Goal: Navigation & Orientation: Find specific page/section

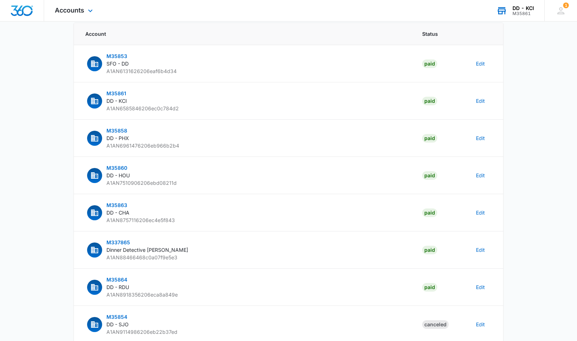
click at [524, 18] on div "DD - KCI M35861 Your Accounts View All" at bounding box center [514, 10] width 59 height 21
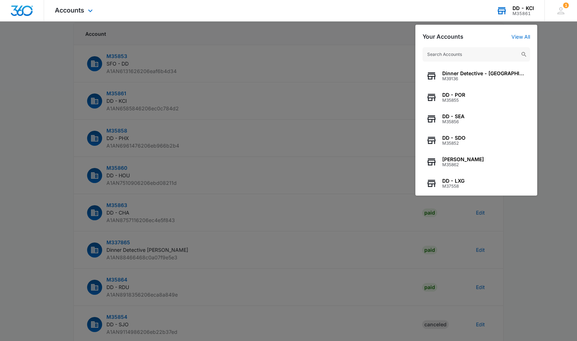
click at [467, 55] on input "text" at bounding box center [475, 54] width 107 height 14
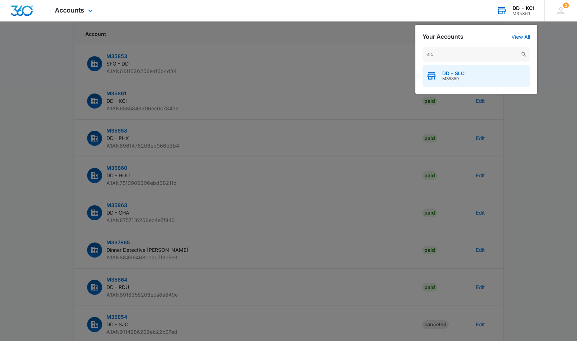
type input "slc"
click at [452, 74] on span "DD - SLC" at bounding box center [453, 74] width 22 height 6
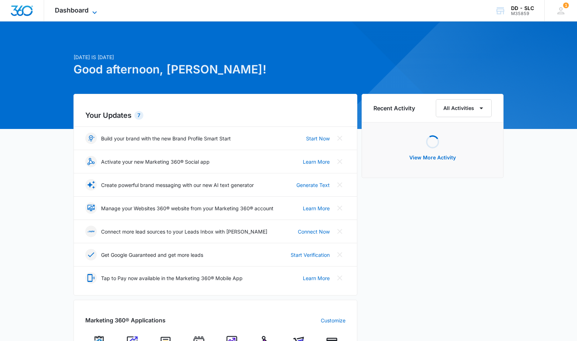
click at [82, 12] on span "Dashboard" at bounding box center [72, 10] width 34 height 8
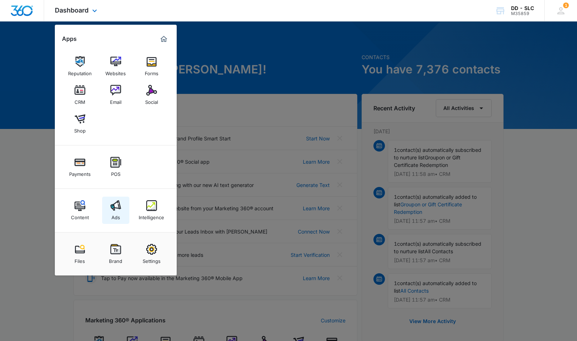
click at [115, 208] on img at bounding box center [115, 205] width 11 height 11
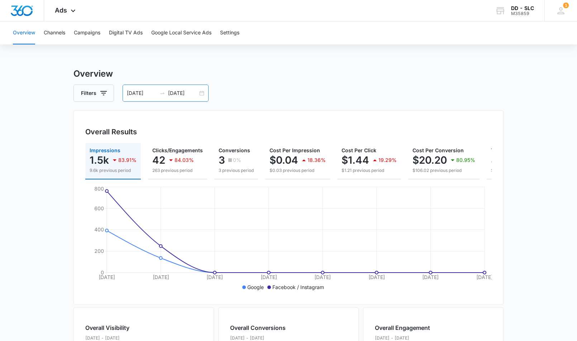
click at [204, 92] on div "[DATE] [DATE]" at bounding box center [165, 93] width 86 height 17
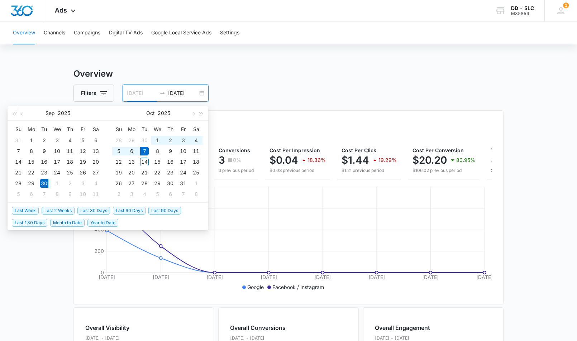
type input "[DATE]"
click at [58, 211] on span "Last 2 Weeks" at bounding box center [58, 211] width 33 height 8
type input "[DATE]"
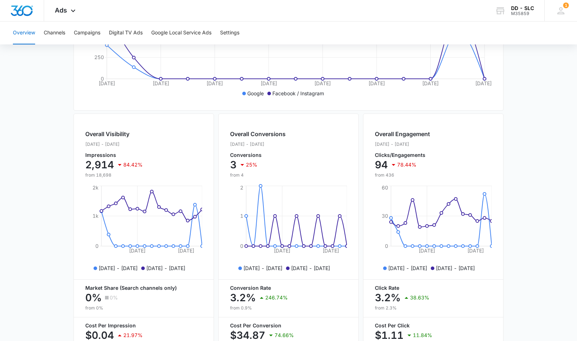
scroll to position [192, 0]
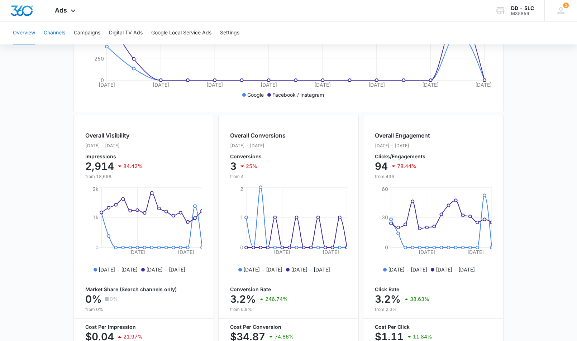
click at [50, 31] on button "Channels" at bounding box center [54, 32] width 21 height 23
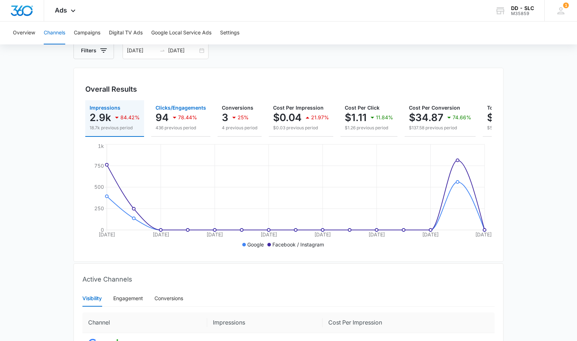
scroll to position [9, 0]
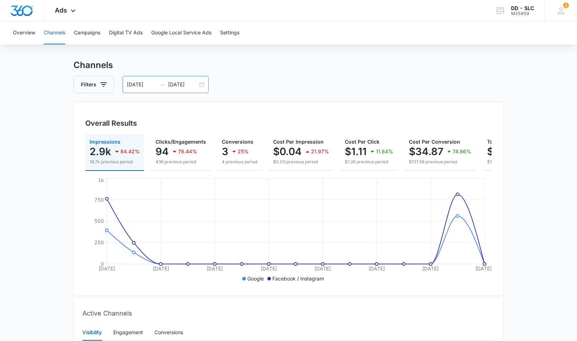
click at [202, 86] on div "[DATE] [DATE]" at bounding box center [165, 84] width 86 height 17
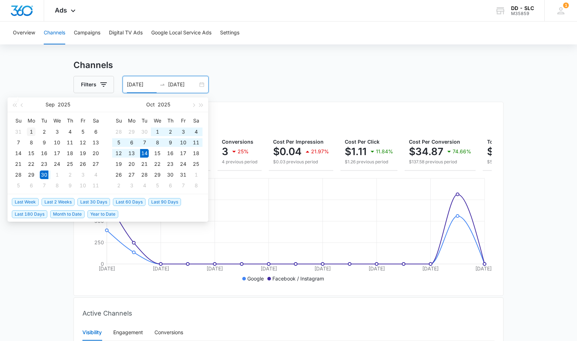
type input "[DATE]"
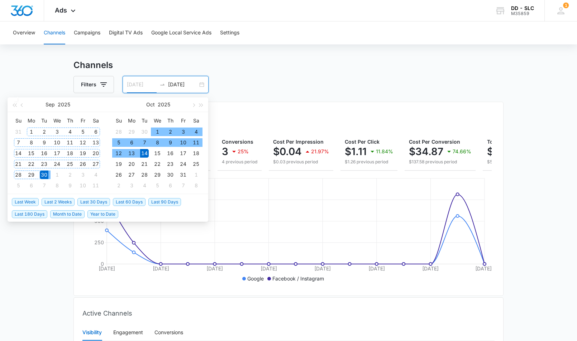
click at [32, 132] on div "1" at bounding box center [31, 131] width 9 height 9
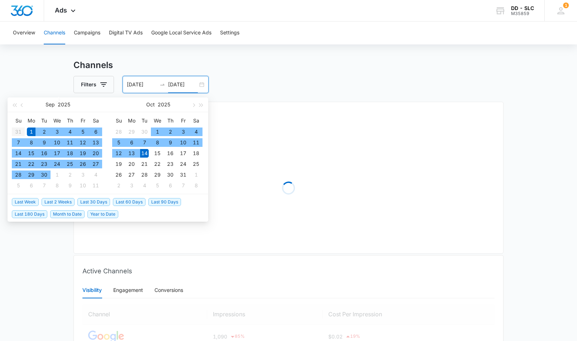
scroll to position [10, 0]
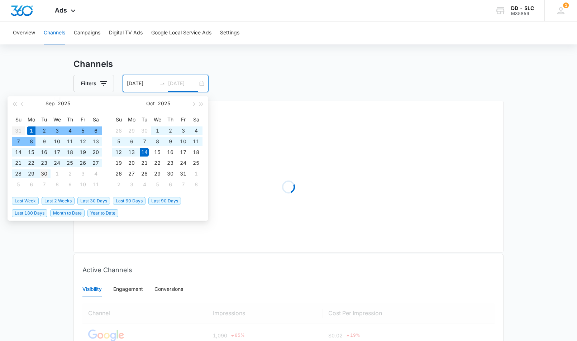
type input "[DATE]"
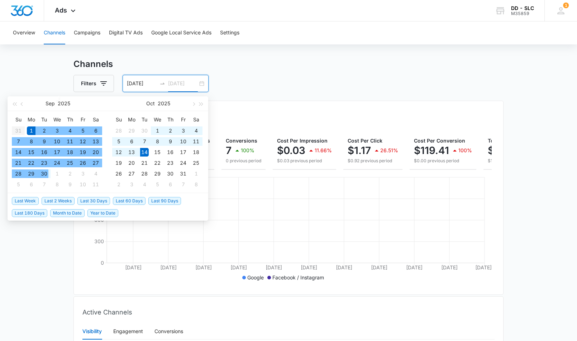
click at [46, 174] on div "30" at bounding box center [44, 173] width 9 height 9
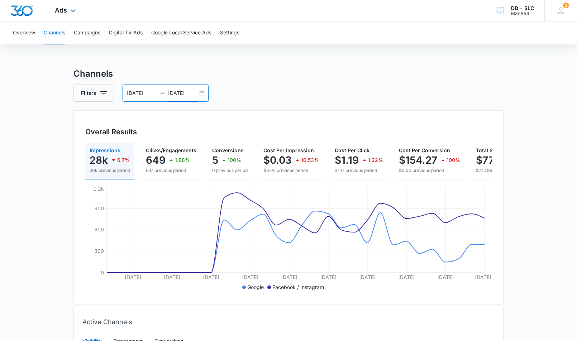
scroll to position [2, 0]
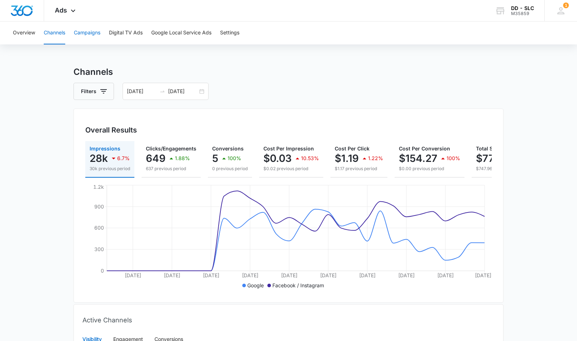
click at [93, 33] on button "Campaigns" at bounding box center [87, 32] width 26 height 23
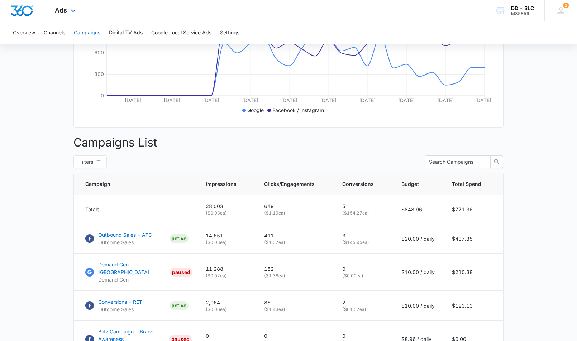
scroll to position [175, 0]
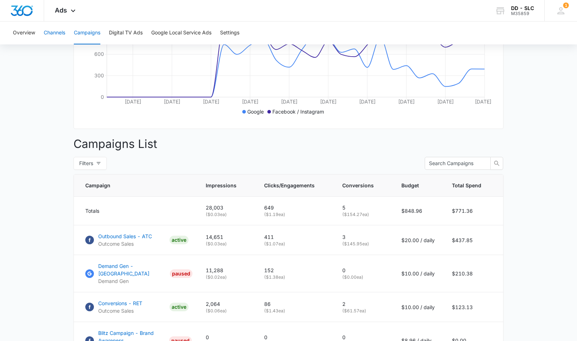
click at [62, 37] on button "Channels" at bounding box center [54, 32] width 21 height 23
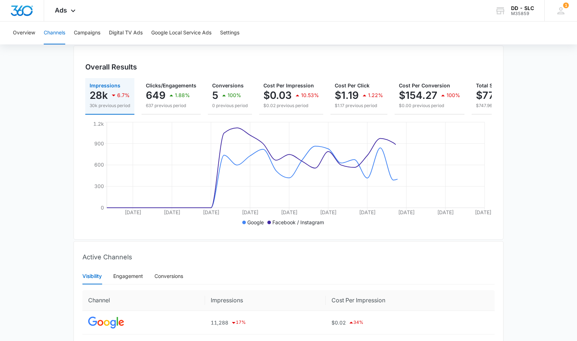
scroll to position [134, 0]
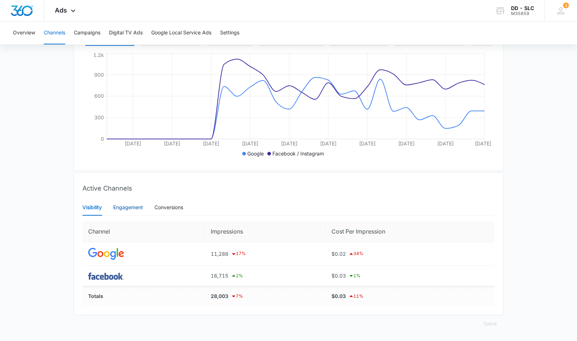
click at [134, 206] on div "Engagement" at bounding box center [128, 207] width 30 height 8
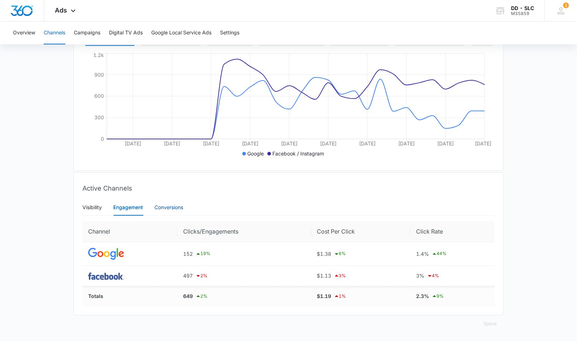
click at [181, 204] on div "Conversions" at bounding box center [168, 207] width 29 height 8
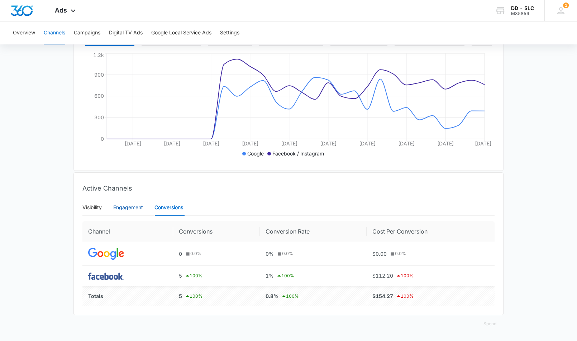
click at [127, 207] on div "Engagement" at bounding box center [128, 207] width 30 height 8
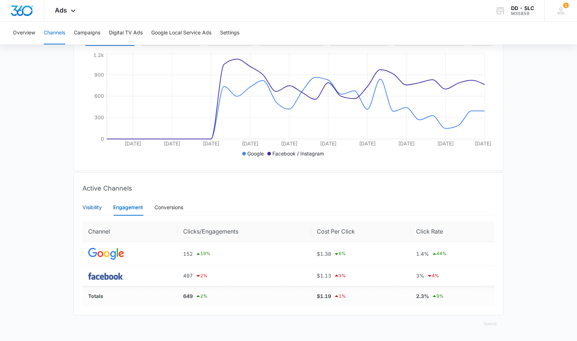
click at [96, 208] on div "Visibility" at bounding box center [91, 207] width 19 height 8
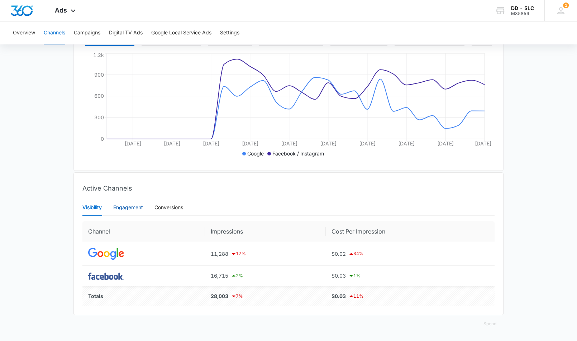
drag, startPoint x: 126, startPoint y: 205, endPoint x: 262, endPoint y: 227, distance: 137.6
click at [126, 205] on div "Engagement" at bounding box center [128, 207] width 30 height 8
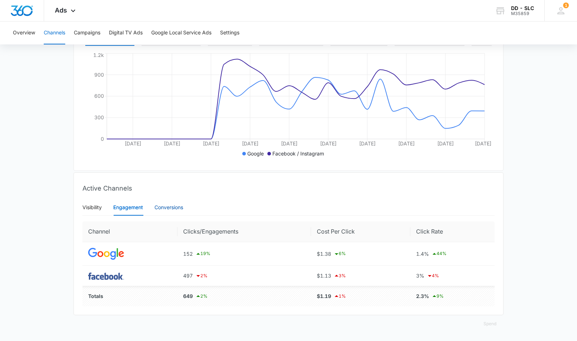
click at [168, 211] on div "Conversions" at bounding box center [168, 207] width 29 height 8
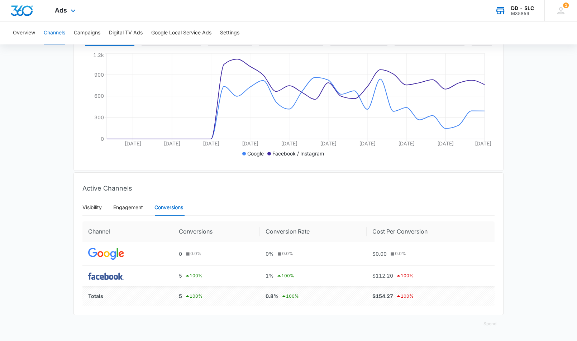
click at [527, 8] on div "DD - SLC" at bounding box center [522, 8] width 23 height 6
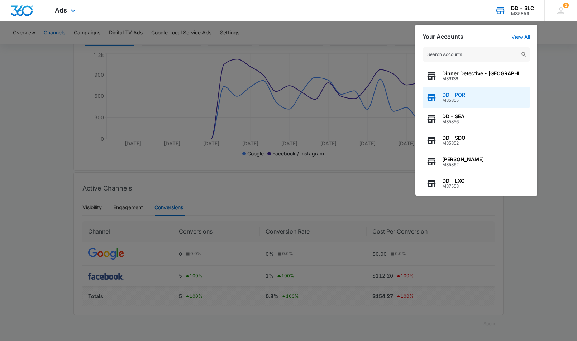
click at [464, 95] on span "DD - POR" at bounding box center [453, 95] width 23 height 6
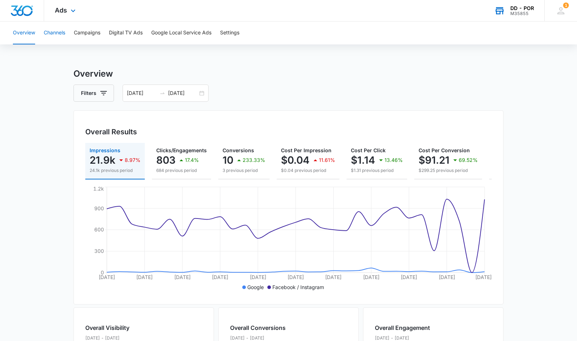
click at [62, 35] on button "Channels" at bounding box center [54, 32] width 21 height 23
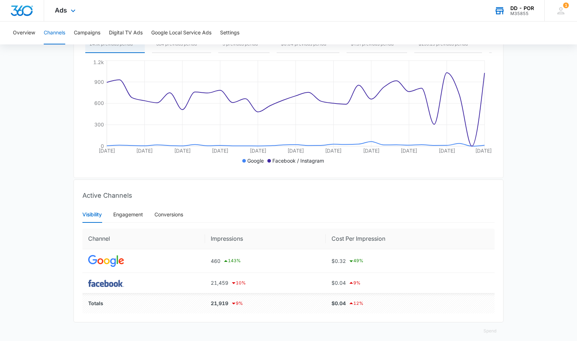
scroll to position [134, 0]
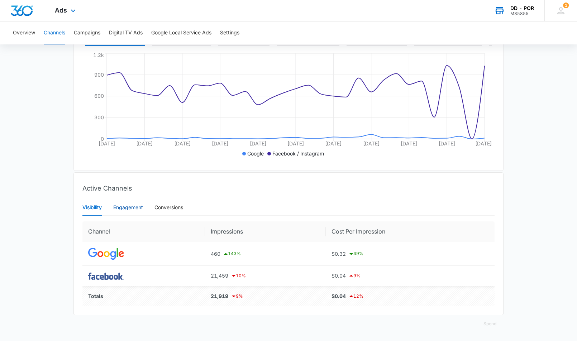
click at [132, 208] on div "Engagement" at bounding box center [128, 207] width 30 height 8
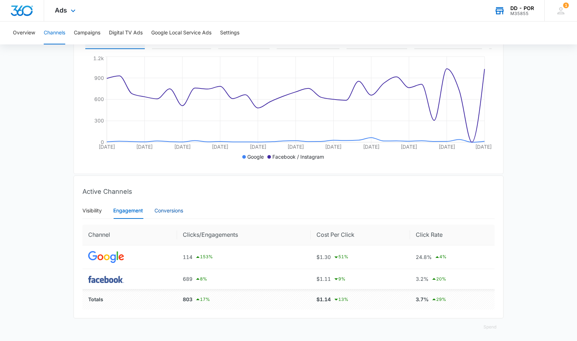
click at [173, 209] on div "Conversions" at bounding box center [168, 211] width 29 height 8
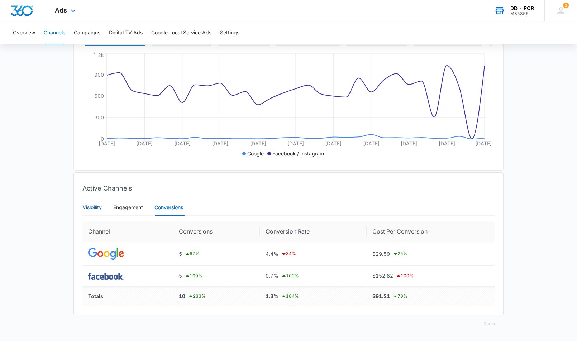
click at [96, 210] on div "Visibility" at bounding box center [91, 207] width 19 height 8
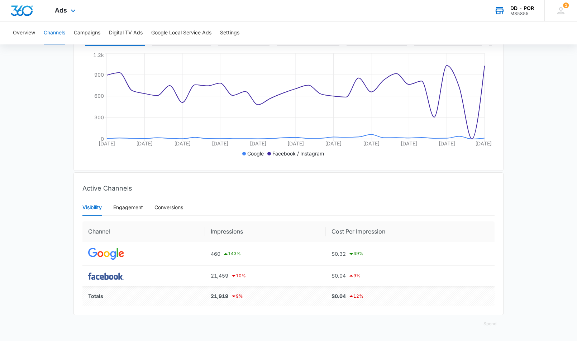
scroll to position [133, 0]
click at [129, 207] on div "Engagement" at bounding box center [128, 208] width 30 height 8
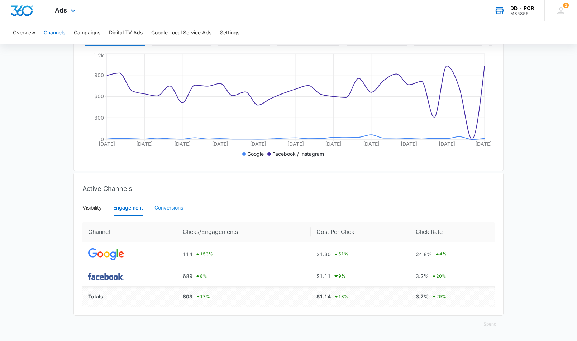
click at [160, 203] on div "Conversions" at bounding box center [168, 207] width 29 height 16
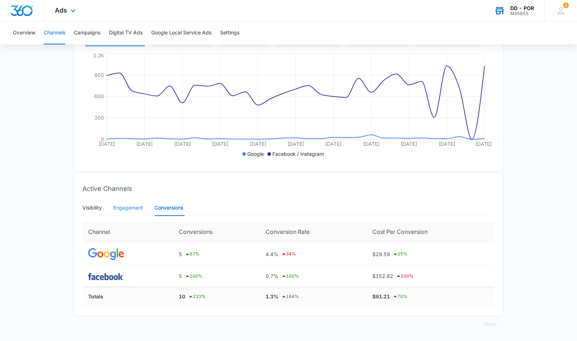
click at [123, 212] on div "Engagement" at bounding box center [128, 207] width 30 height 16
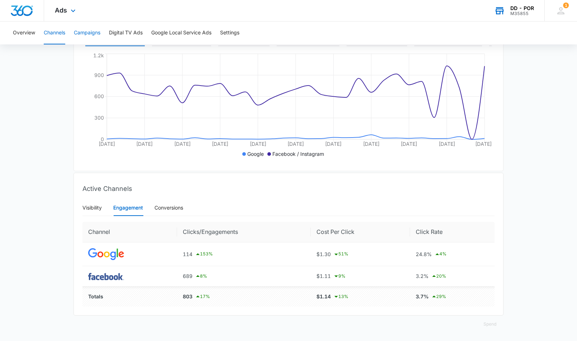
click at [89, 28] on button "Campaigns" at bounding box center [87, 32] width 26 height 23
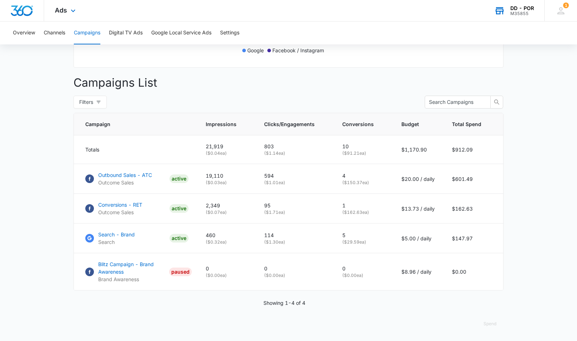
scroll to position [236, 0]
click at [517, 13] on div "M35855" at bounding box center [522, 13] width 24 height 5
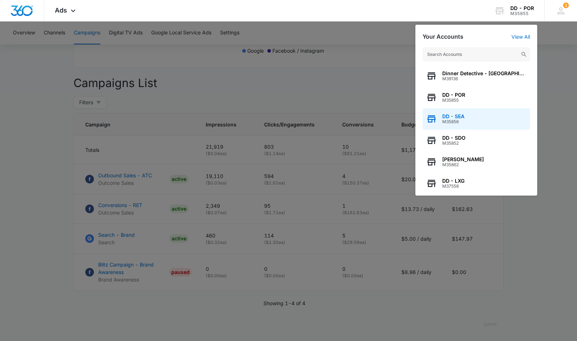
click at [470, 117] on div "DD - SEA M35856" at bounding box center [475, 118] width 107 height 21
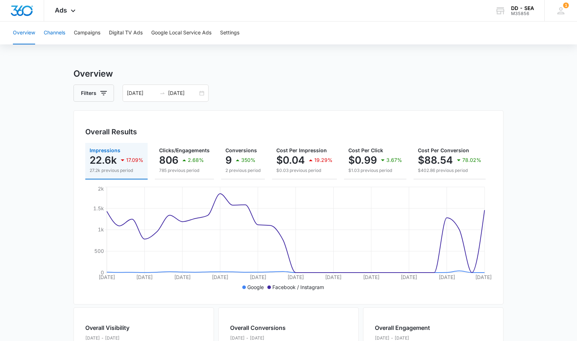
click at [58, 33] on button "Channels" at bounding box center [54, 32] width 21 height 23
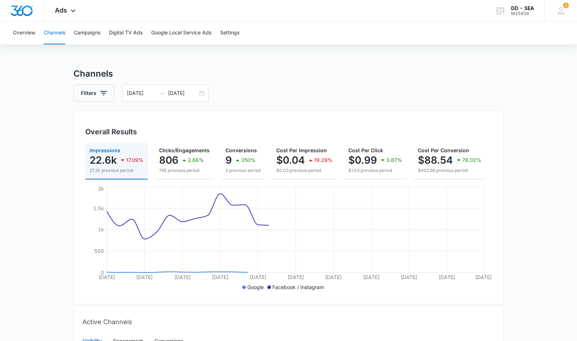
scroll to position [134, 0]
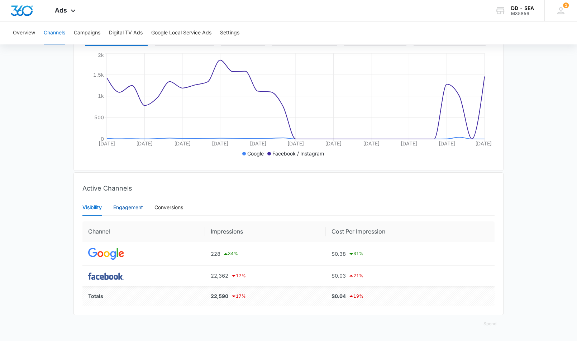
click at [121, 208] on div "Engagement" at bounding box center [128, 207] width 30 height 8
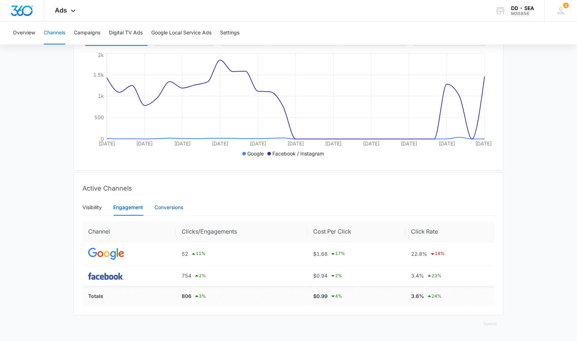
click at [179, 206] on div "Conversions" at bounding box center [168, 207] width 29 height 8
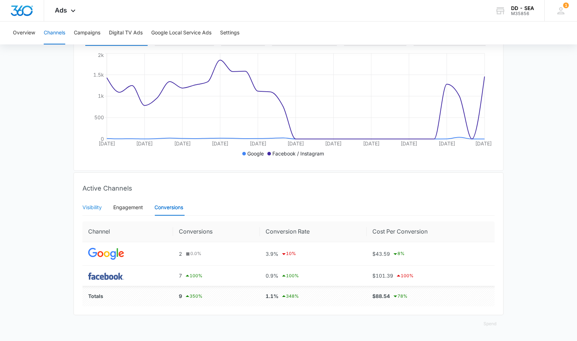
scroll to position [133, 0]
click at [91, 205] on div "Visibility" at bounding box center [91, 208] width 19 height 8
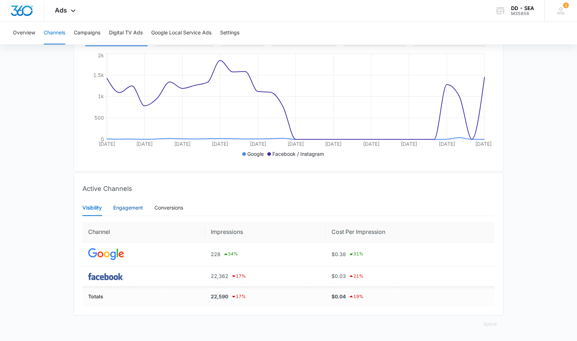
click at [129, 208] on div "Engagement" at bounding box center [128, 208] width 30 height 8
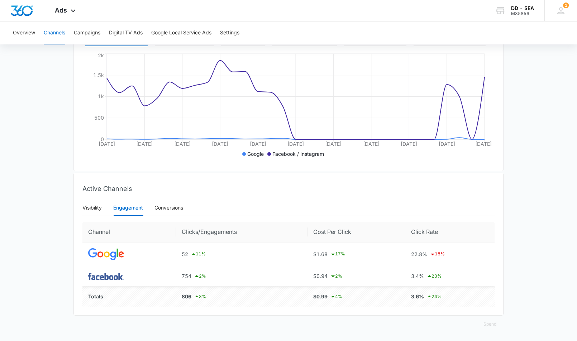
click at [187, 207] on div "Visibility Engagement Conversions" at bounding box center [288, 207] width 412 height 16
click at [171, 209] on div "Conversions" at bounding box center [168, 208] width 29 height 8
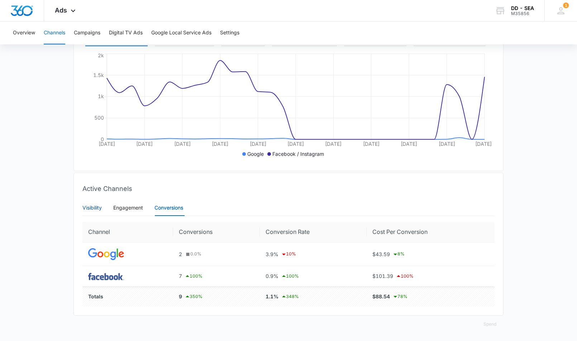
click at [94, 206] on div "Visibility" at bounding box center [91, 208] width 19 height 8
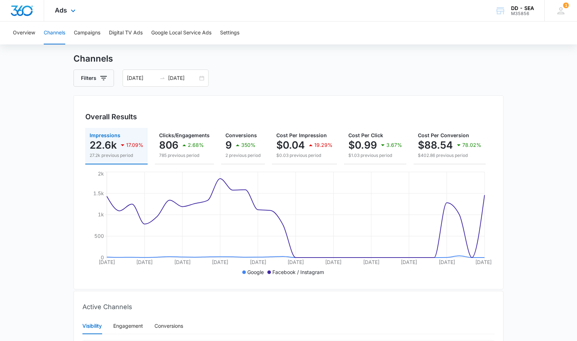
scroll to position [0, 0]
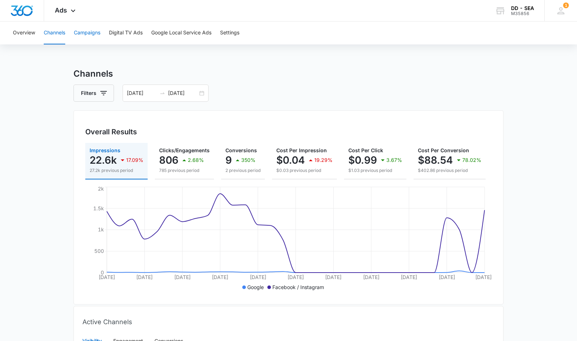
click at [90, 27] on button "Campaigns" at bounding box center [87, 32] width 26 height 23
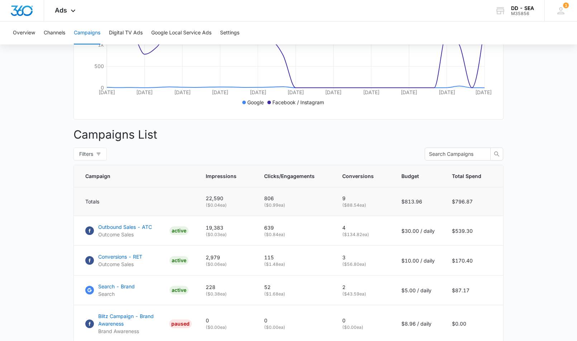
scroll to position [237, 0]
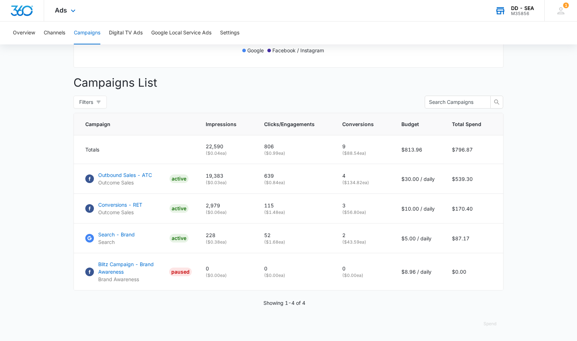
click at [517, 7] on div "DD - SEA" at bounding box center [522, 8] width 23 height 6
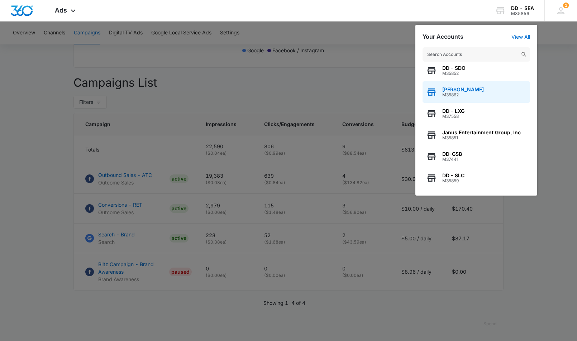
scroll to position [92, 0]
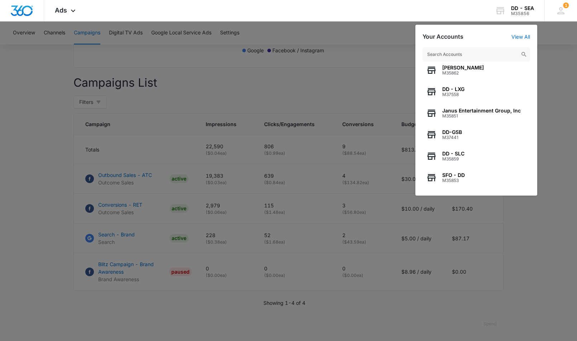
click at [453, 54] on input "text" at bounding box center [475, 54] width 107 height 14
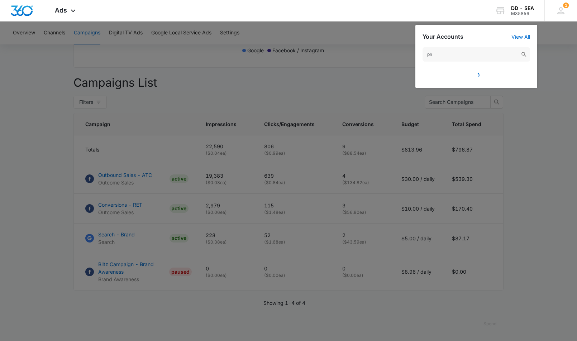
scroll to position [0, 0]
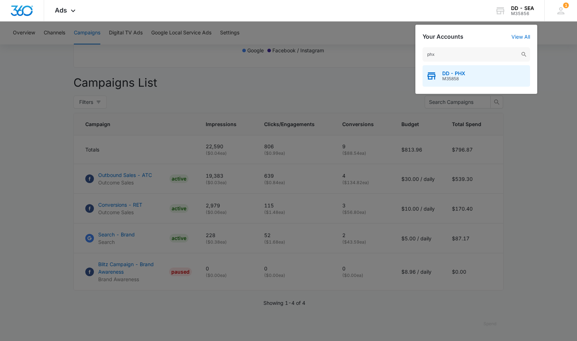
type input "phx"
click at [450, 73] on span "DD - PHX" at bounding box center [453, 74] width 23 height 6
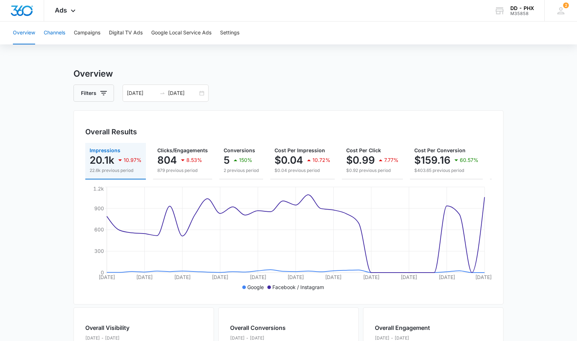
click at [49, 33] on button "Channels" at bounding box center [54, 32] width 21 height 23
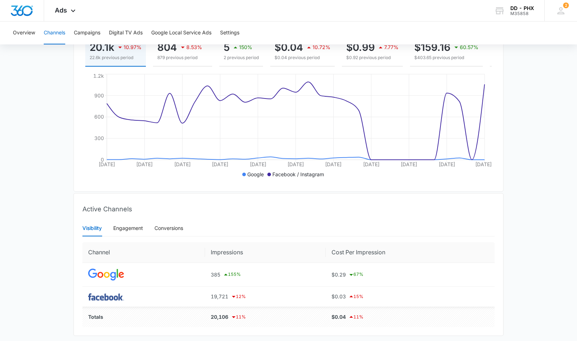
scroll to position [129, 0]
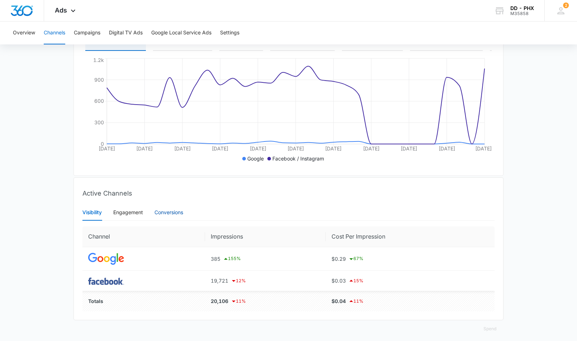
click at [173, 209] on div "Conversions" at bounding box center [168, 212] width 29 height 8
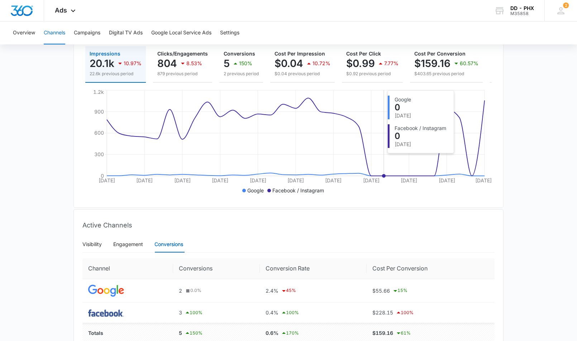
scroll to position [0, 0]
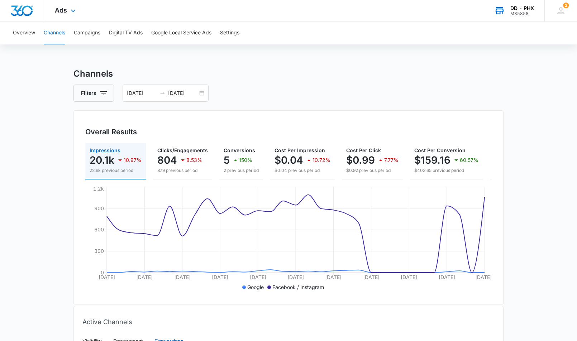
click at [524, 6] on div "DD - PHX M35858 Your Accounts View All" at bounding box center [513, 10] width 61 height 21
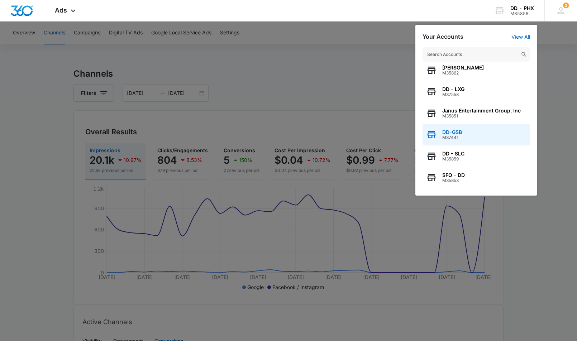
scroll to position [91, 0]
click at [465, 56] on input "text" at bounding box center [475, 54] width 107 height 14
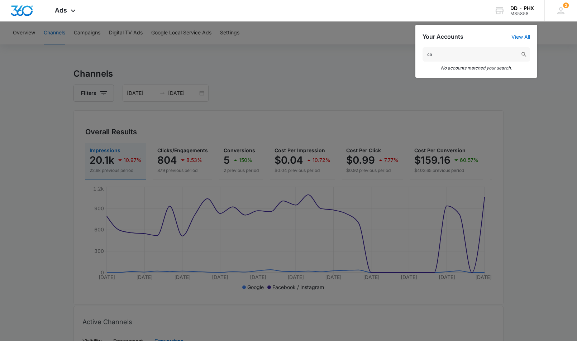
type input "c"
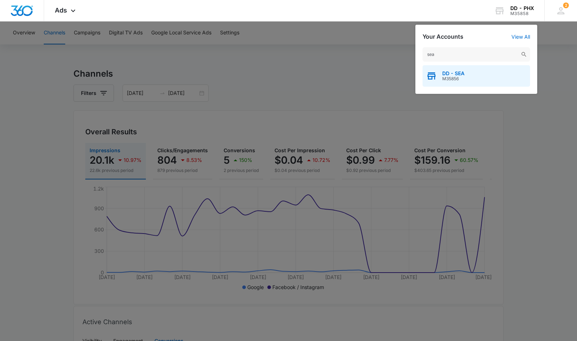
type input "sea"
click at [455, 75] on span "DD - SEA" at bounding box center [453, 74] width 22 height 6
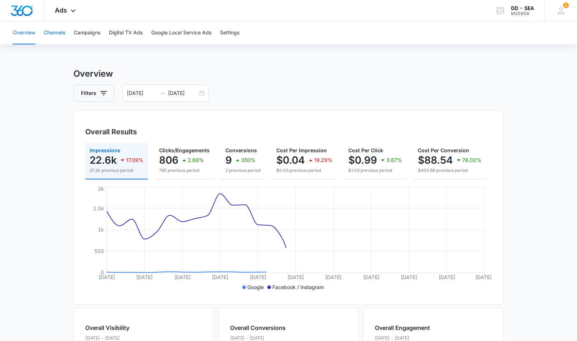
click at [53, 34] on button "Channels" at bounding box center [54, 32] width 21 height 23
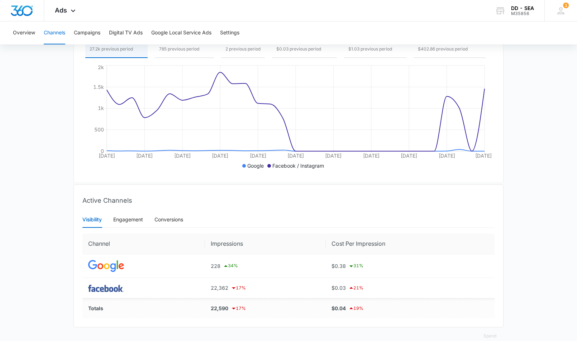
scroll to position [134, 0]
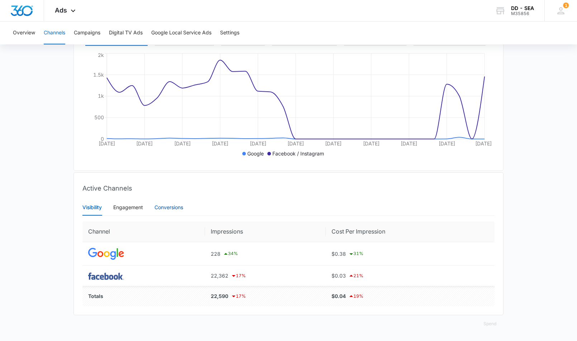
click at [168, 206] on div "Conversions" at bounding box center [168, 207] width 29 height 8
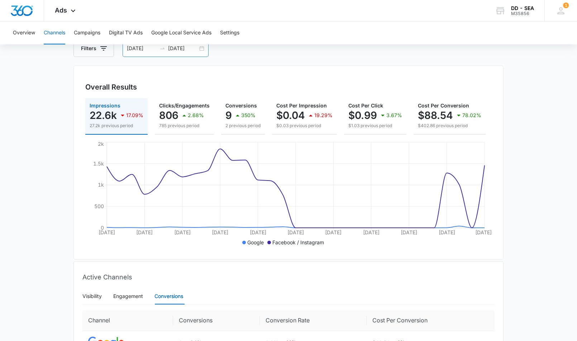
scroll to position [44, 0]
click at [203, 48] on div "[DATE] [DATE]" at bounding box center [165, 48] width 86 height 17
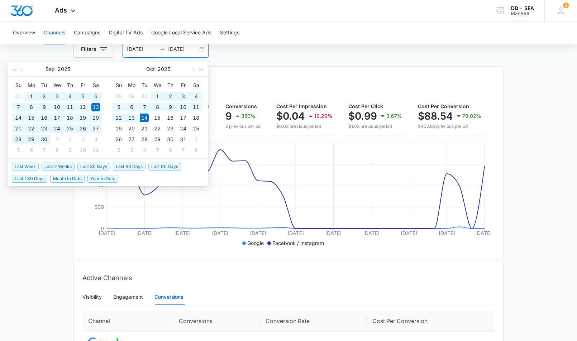
click at [135, 169] on span "Last 60 Days" at bounding box center [129, 167] width 33 height 8
type input "[DATE]"
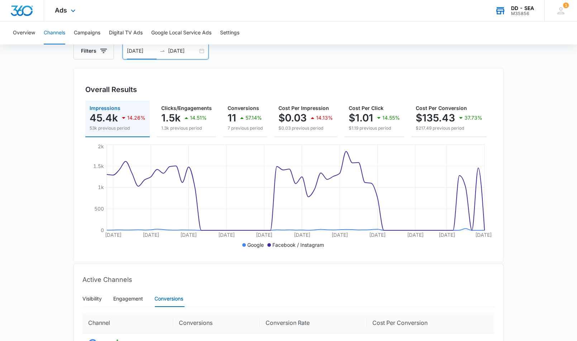
click at [521, 7] on div "DD - SEA" at bounding box center [522, 8] width 23 height 6
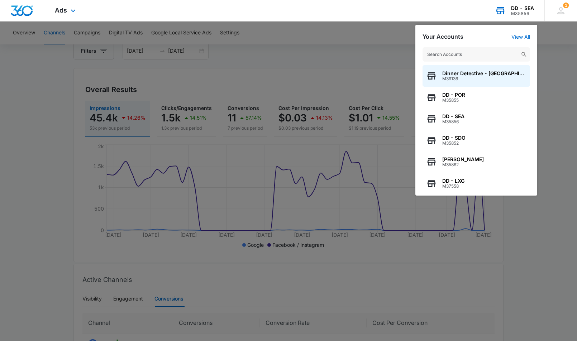
scroll to position [42, 0]
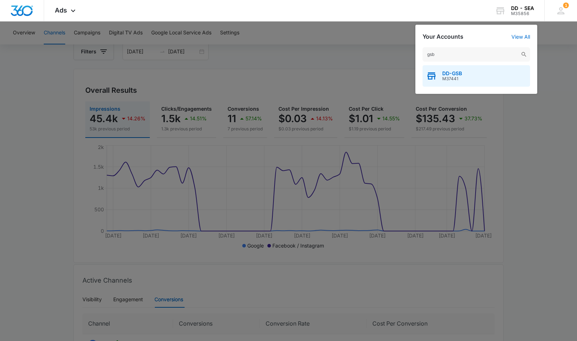
type input "gsb"
click at [447, 73] on span "DD-GSB" at bounding box center [452, 74] width 20 height 6
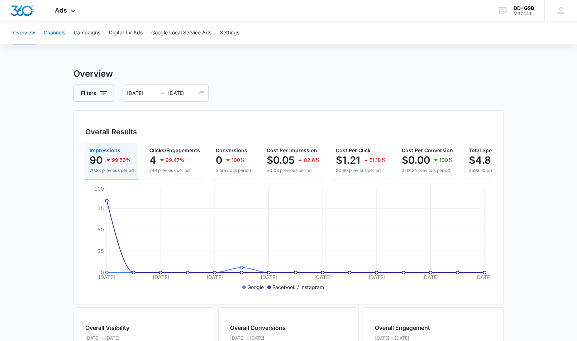
click at [50, 34] on button "Channels" at bounding box center [54, 32] width 21 height 23
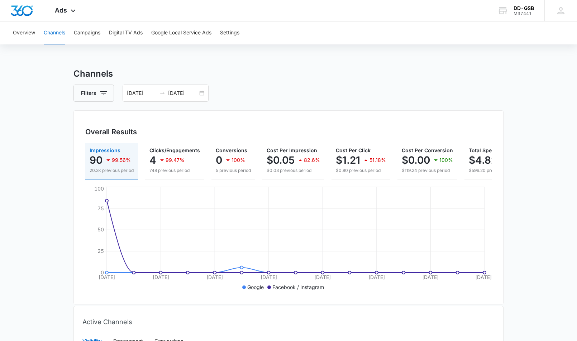
click at [210, 91] on div "Filters [DATE] [DATE]" at bounding box center [288, 93] width 430 height 17
click at [203, 92] on div "[DATE] [DATE]" at bounding box center [165, 93] width 86 height 17
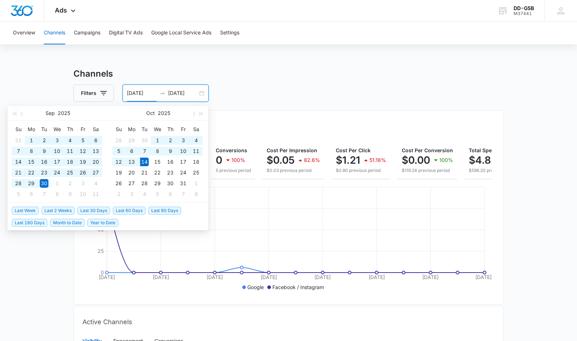
click at [130, 210] on span "Last 60 Days" at bounding box center [129, 211] width 33 height 8
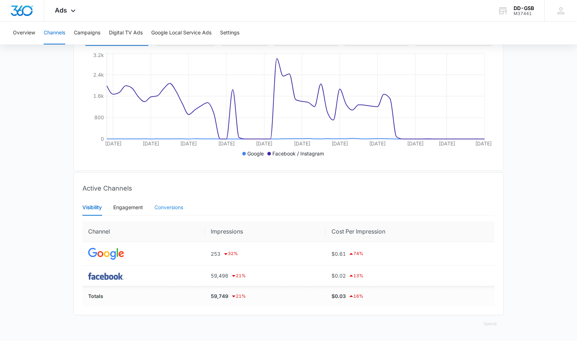
click at [162, 203] on div "Conversions" at bounding box center [168, 207] width 29 height 16
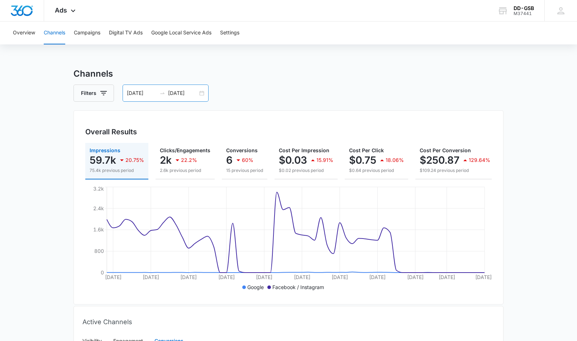
click at [201, 92] on div "[DATE] [DATE]" at bounding box center [165, 93] width 86 height 17
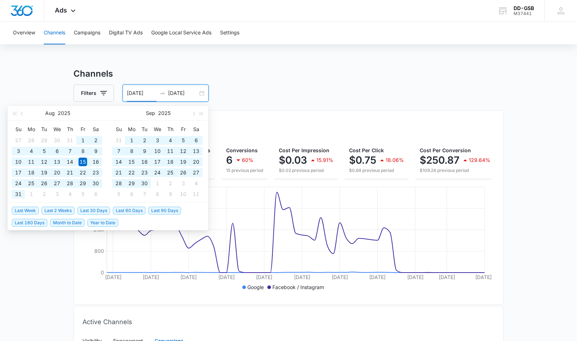
click at [169, 210] on span "Last 90 Days" at bounding box center [164, 211] width 33 height 8
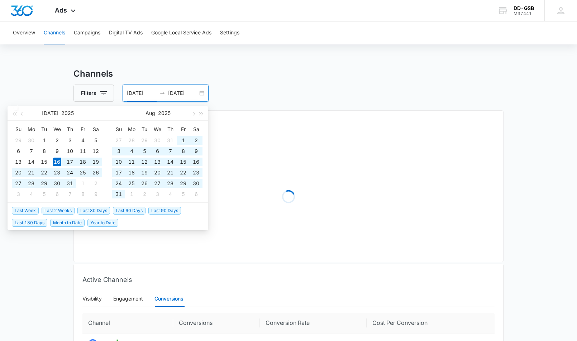
type input "[DATE]"
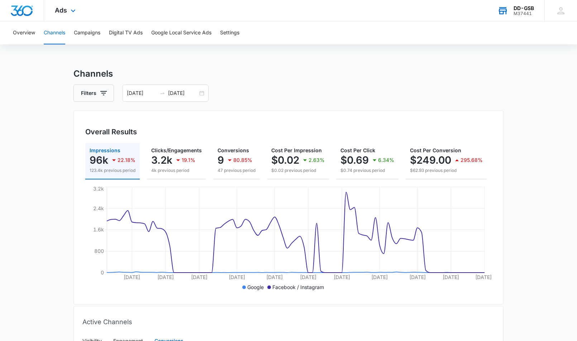
click at [525, 18] on div "DD-GSB M37441 Your Accounts View All" at bounding box center [515, 10] width 58 height 21
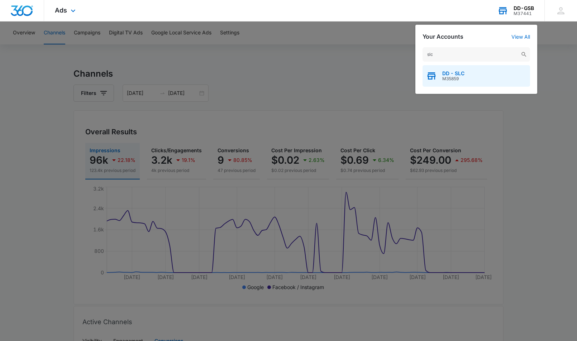
type input "slc"
click at [450, 76] on span "DD - SLC" at bounding box center [453, 74] width 22 height 6
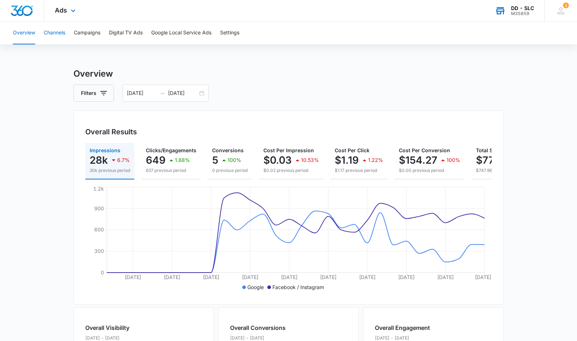
click at [64, 35] on button "Channels" at bounding box center [54, 32] width 21 height 23
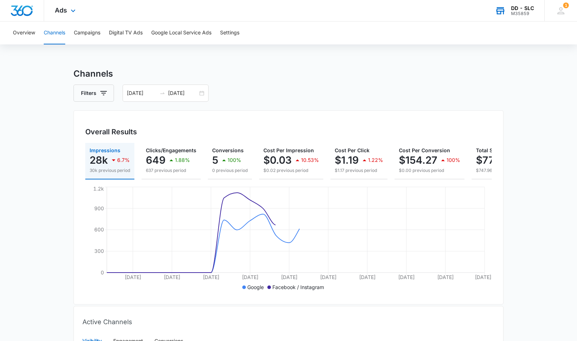
scroll to position [134, 0]
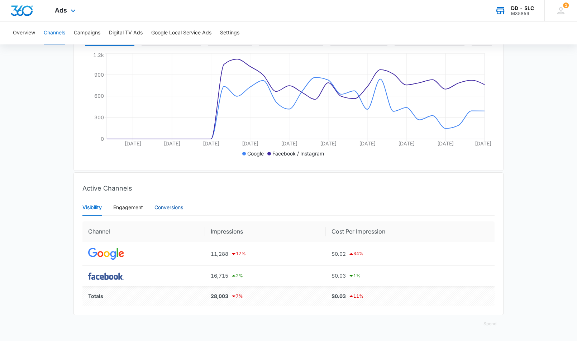
click at [165, 209] on div "Conversions" at bounding box center [168, 207] width 29 height 8
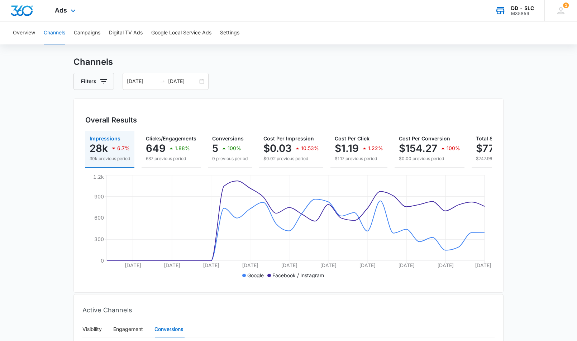
scroll to position [0, 0]
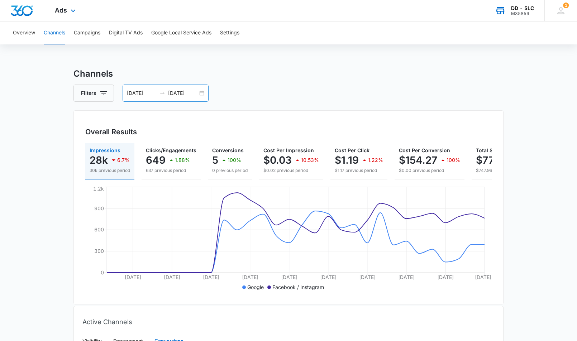
click at [200, 94] on div "[DATE] [DATE]" at bounding box center [165, 93] width 86 height 17
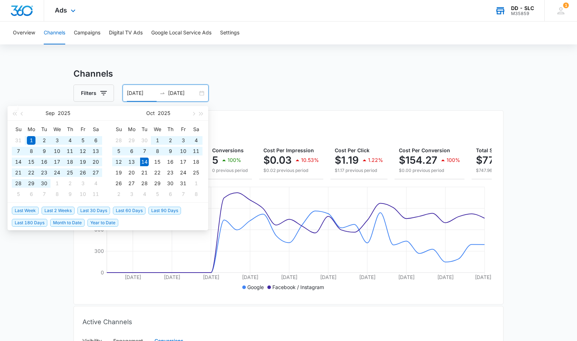
click at [161, 210] on span "Last 90 Days" at bounding box center [164, 211] width 33 height 8
type input "[DATE]"
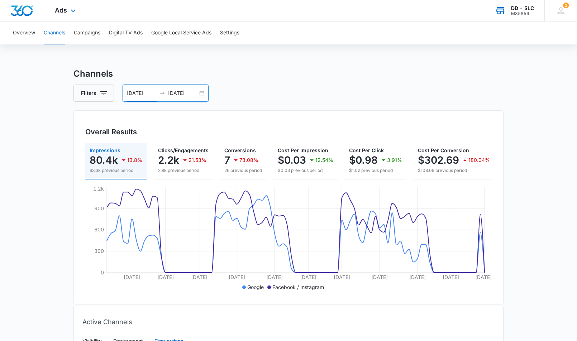
click at [199, 93] on div "[DATE] [DATE]" at bounding box center [165, 93] width 86 height 17
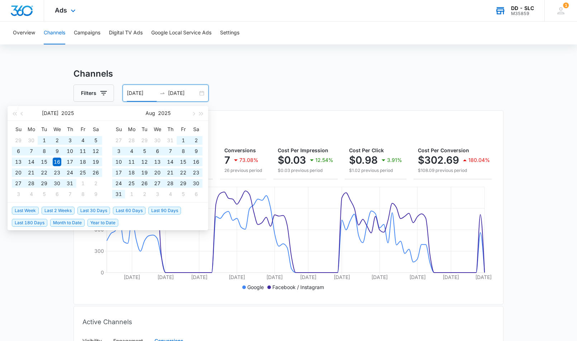
click at [105, 222] on span "Year to Date" at bounding box center [102, 223] width 31 height 8
type input "[DATE]"
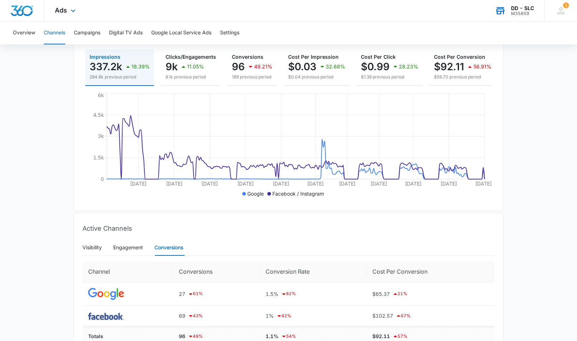
scroll to position [134, 0]
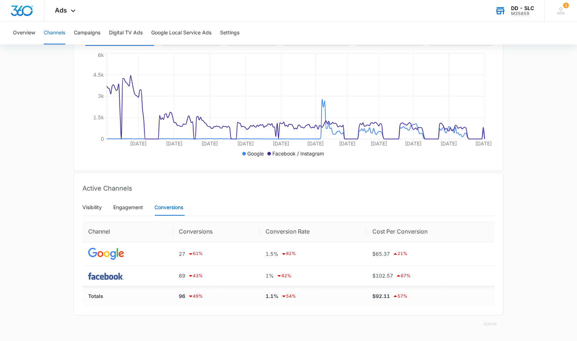
click at [517, 13] on div "M35859" at bounding box center [522, 13] width 23 height 5
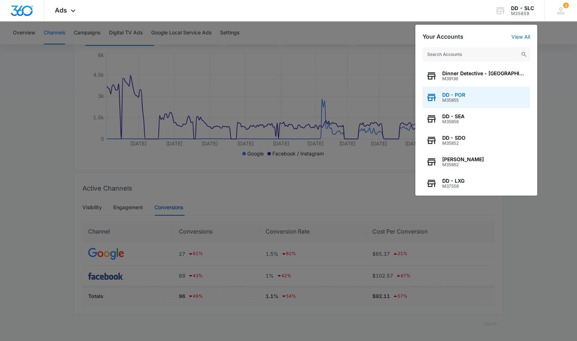
click at [459, 92] on div "DD - POR M35855" at bounding box center [475, 97] width 107 height 21
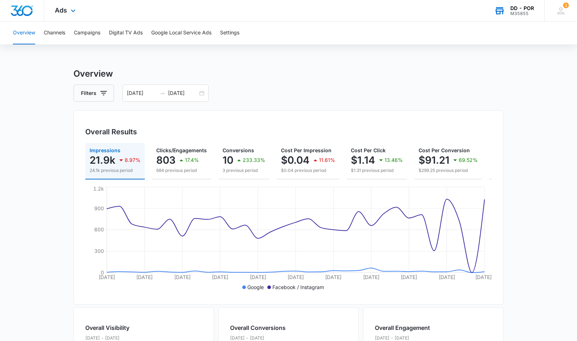
click at [506, 13] on div "DD - POR M35855 Your Accounts View All" at bounding box center [513, 10] width 61 height 21
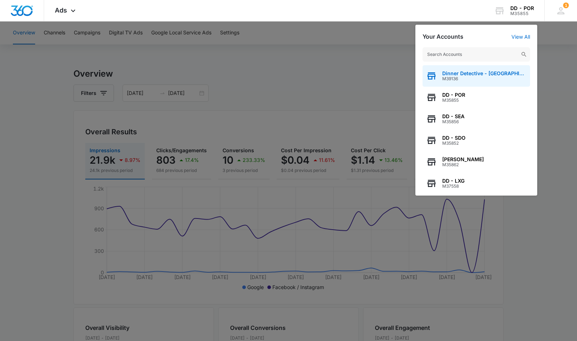
click at [472, 70] on div "Dinner Detective - [GEOGRAPHIC_DATA] M39136" at bounding box center [475, 75] width 107 height 21
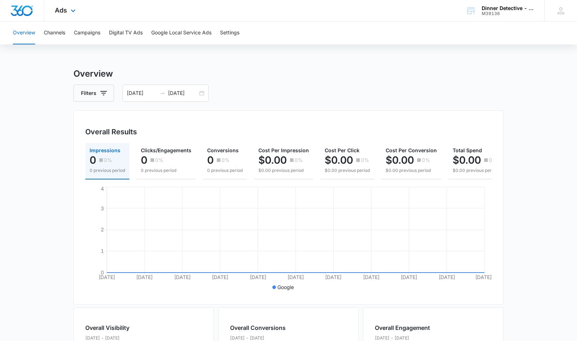
click at [68, 15] on div "Ads Apps Reputation Websites Forms CRM Email Social Shop Payments POS Content A…" at bounding box center [66, 10] width 44 height 21
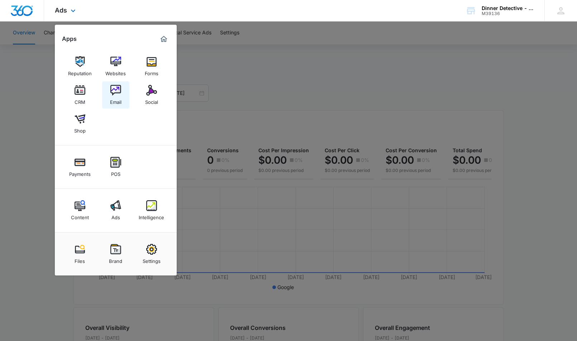
click at [119, 96] on div "Email" at bounding box center [115, 100] width 11 height 9
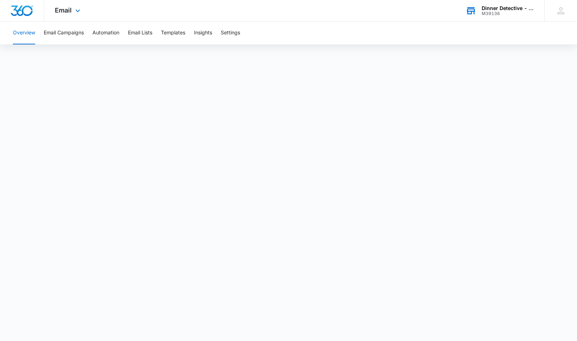
click at [503, 9] on div "Dinner Detective - [GEOGRAPHIC_DATA]" at bounding box center [507, 8] width 52 height 6
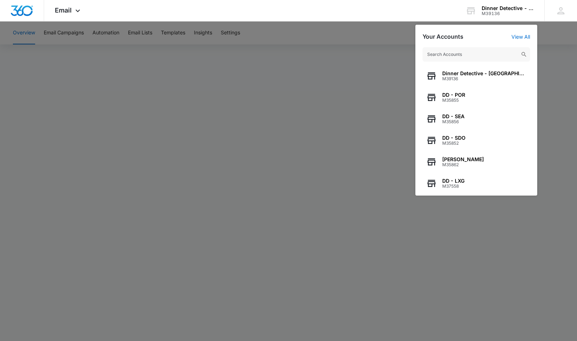
click at [453, 52] on input "text" at bounding box center [475, 54] width 107 height 14
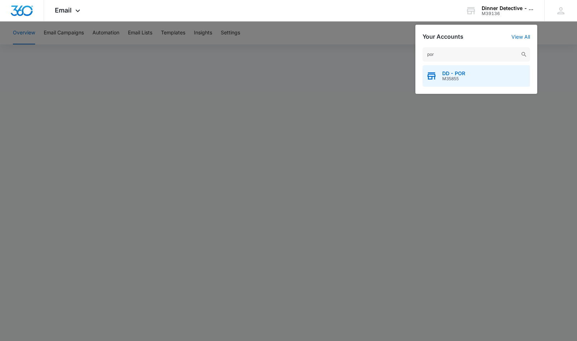
type input "por"
click at [452, 83] on div "DD - POR M35855" at bounding box center [475, 75] width 107 height 21
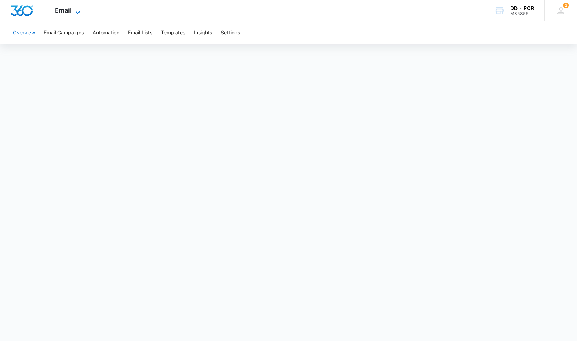
click at [67, 13] on span "Email" at bounding box center [63, 10] width 17 height 8
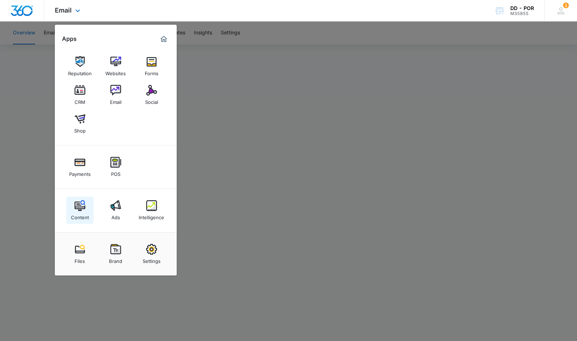
click at [84, 212] on div "Content" at bounding box center [80, 215] width 18 height 9
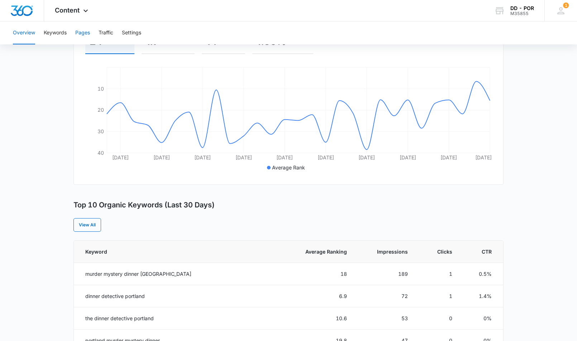
scroll to position [126, 0]
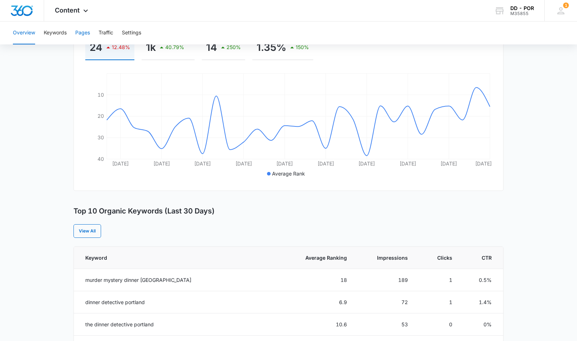
click at [89, 30] on button "Pages" at bounding box center [82, 32] width 15 height 23
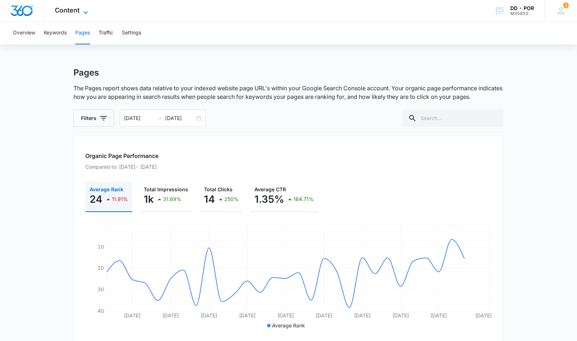
click at [61, 10] on span "Content" at bounding box center [67, 10] width 25 height 8
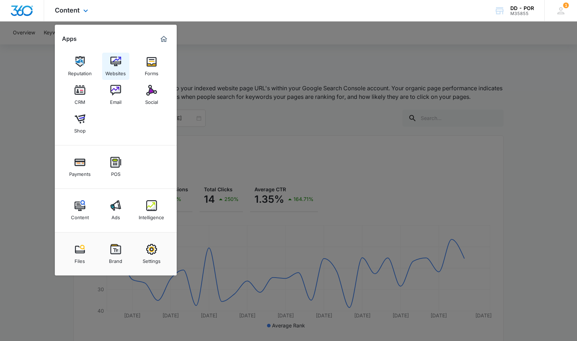
click at [114, 56] on link "Websites" at bounding box center [115, 66] width 27 height 27
